Goal: Task Accomplishment & Management: Manage account settings

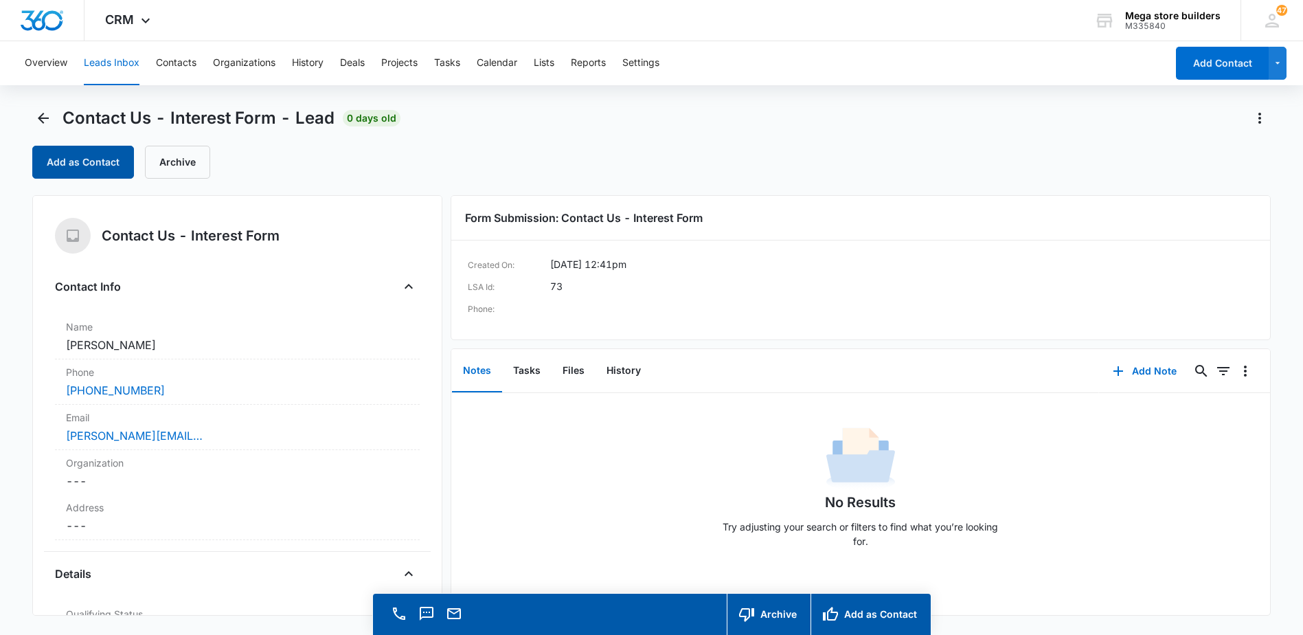
click at [78, 156] on button "Add as Contact" at bounding box center [83, 162] width 102 height 33
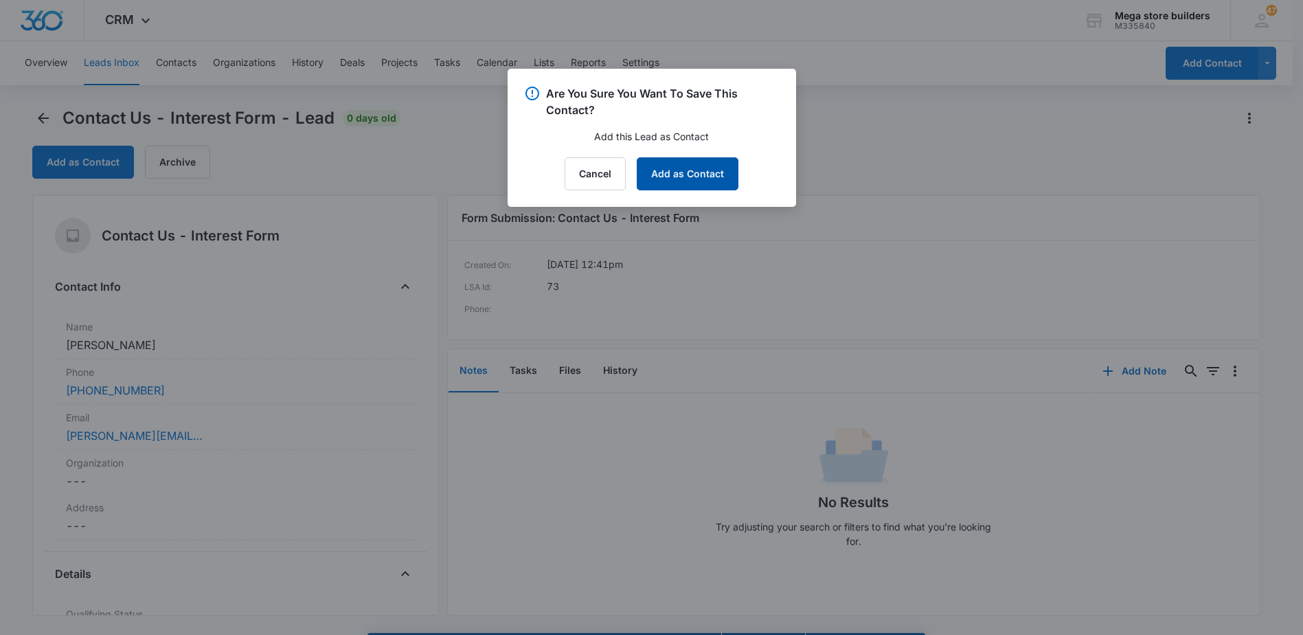
click at [672, 172] on button "Add as Contact" at bounding box center [688, 173] width 102 height 33
